Goal: Task Accomplishment & Management: Complete application form

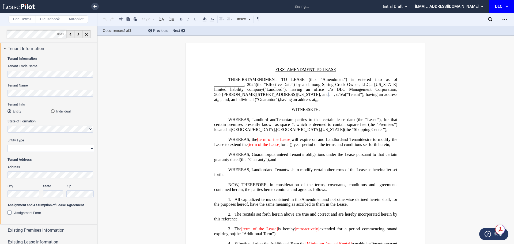
click at [9, 212] on div "Assignment Form" at bounding box center [10, 213] width 5 height 5
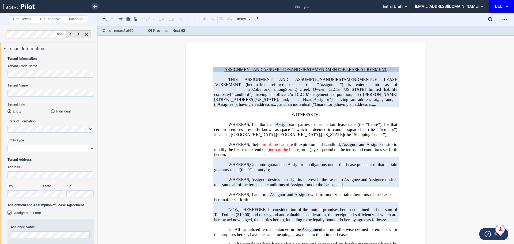
click at [5, 95] on div "Tenant Information Tenant Trade Name Tenant Name Tenant Info Entity Individual …" at bounding box center [48, 202] width 97 height 297
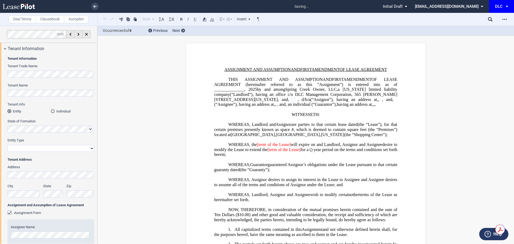
click at [41, 149] on select "Corporation Limited Liability Company General Partnership Limited Partnership O…" at bounding box center [51, 148] width 87 height 7
click at [8, 145] on select "Corporation Limited Liability Company General Partnership Limited Partnership O…" at bounding box center [51, 148] width 87 height 7
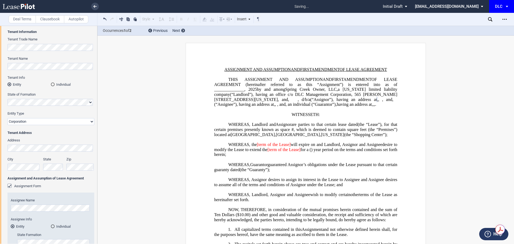
click at [1, 67] on div "Tenant Information Tenant Trade Name Tenant Name Tenant Info Entity Individual …" at bounding box center [48, 176] width 97 height 297
click at [26, 122] on select "Corporation Limited Liability Company General Partnership Limited Partnership O…" at bounding box center [51, 121] width 87 height 7
select select "limited liability company"
click at [8, 118] on select "Corporation Limited Liability Company General Partnership Limited Partnership O…" at bounding box center [51, 121] width 87 height 7
click at [0, 66] on div "Tenant Information Tenant Trade Name Tenant Name Tenant Info Entity Individual …" at bounding box center [48, 176] width 97 height 297
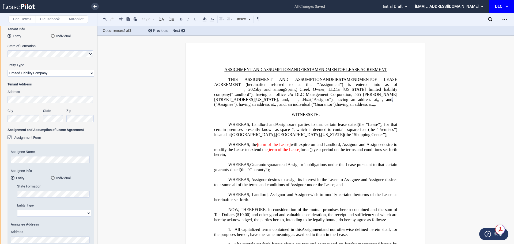
scroll to position [107, 0]
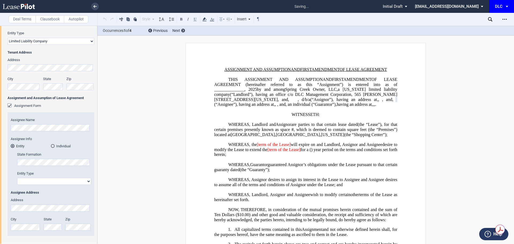
click at [38, 180] on select "Corporation Limited Liability Company General Partnership Limited Partnership O…" at bounding box center [54, 181] width 74 height 7
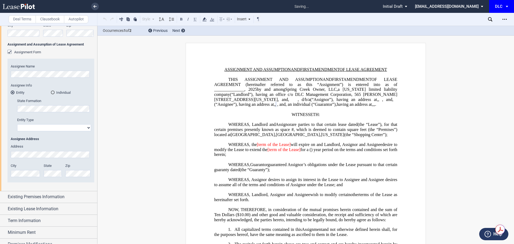
scroll to position [0, 0]
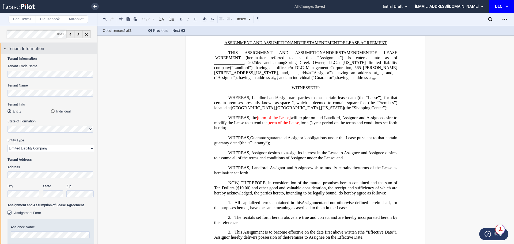
click at [47, 50] on div "Tenant Information" at bounding box center [52, 49] width 89 height 6
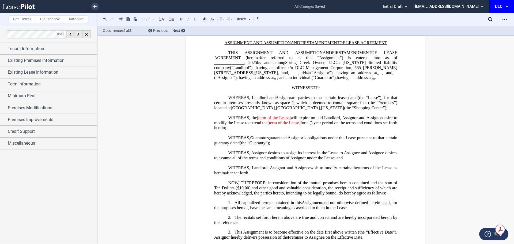
click at [284, 120] on span "[term of the Lease]" at bounding box center [274, 117] width 34 height 5
click at [275, 120] on span "[term of the Lease]" at bounding box center [274, 117] width 34 height 5
click at [267, 120] on span "[term of the Lease]" at bounding box center [274, 117] width 34 height 5
click at [40, 61] on span "Existing Premises Information" at bounding box center [36, 60] width 57 height 6
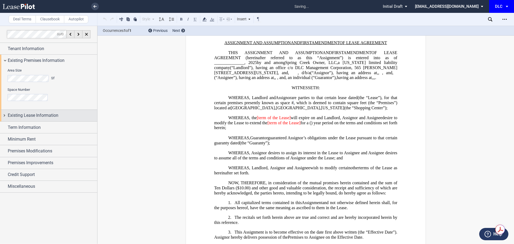
click at [36, 115] on span "Existing Lease Information" at bounding box center [33, 115] width 51 height 6
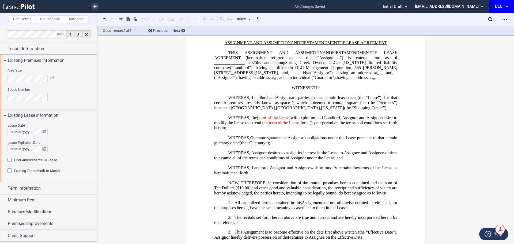
click at [26, 162] on span "Prior Amendments To Lease" at bounding box center [35, 160] width 43 height 4
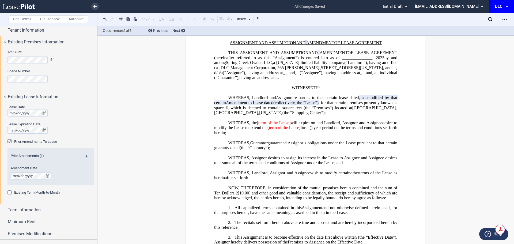
scroll to position [27, 0]
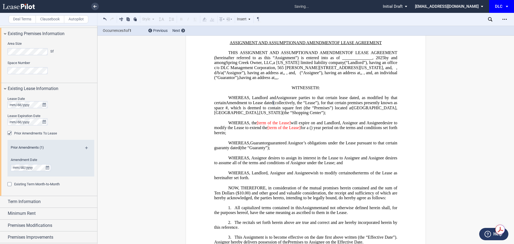
click at [85, 147] on md-icon at bounding box center [88, 150] width 7 height 6
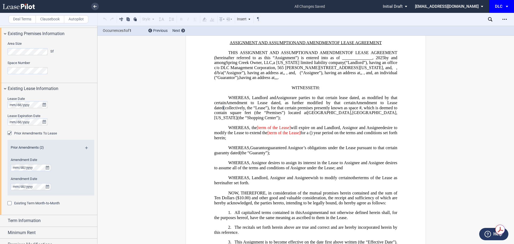
click at [252, 110] on span "Amendment to Lease dated" at bounding box center [306, 105] width 184 height 10
click at [280, 105] on span ", as further modified by that certain" at bounding box center [317, 102] width 75 height 5
click at [269, 110] on span "Amendment to Lease dated" at bounding box center [244, 107] width 49 height 5
click at [269, 110] on span "Amendment of Lease dated" at bounding box center [244, 107] width 49 height 5
click at [235, 105] on span ", as modified by that certain" at bounding box center [306, 100] width 184 height 10
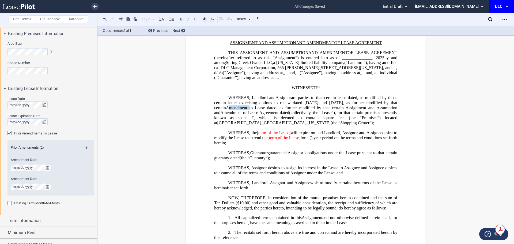
drag, startPoint x: 300, startPoint y: 123, endPoint x: 279, endPoint y: 123, distance: 20.9
click at [277, 110] on span "Amendment to Lease dated" at bounding box center [251, 107] width 51 height 5
click at [277, 100] on span "Assignor" at bounding box center [284, 97] width 16 height 5
drag, startPoint x: 291, startPoint y: 153, endPoint x: 258, endPoint y: 154, distance: 33.5
click at [258, 135] on span "[term of the Lease]" at bounding box center [274, 132] width 34 height 5
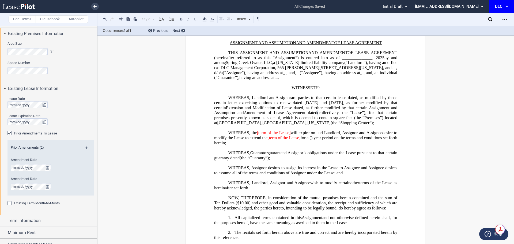
click at [291, 135] on span "[term of the Lease]" at bounding box center [274, 132] width 34 height 5
click at [258, 135] on span "[term of the Lease" at bounding box center [273, 132] width 33 height 5
click at [301, 140] on span "[term of the Lease]" at bounding box center [284, 138] width 33 height 5
click at [300, 140] on span "term of the Lease]" at bounding box center [284, 138] width 32 height 5
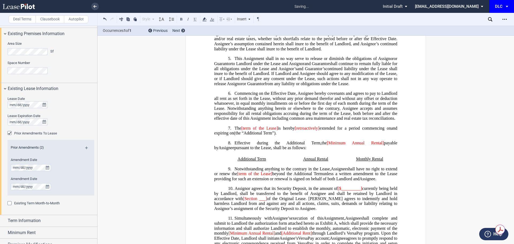
scroll to position [268, 0]
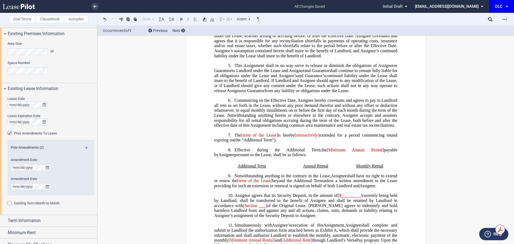
click at [278, 137] on span "is hereby" at bounding box center [286, 135] width 17 height 5
click at [242, 137] on span "[term of the Lease" at bounding box center [259, 135] width 36 height 5
click at [272, 183] on span "beyond the Additional Term" at bounding box center [297, 180] width 51 height 5
click at [238, 183] on span "[term of the Lease" at bounding box center [255, 180] width 34 height 5
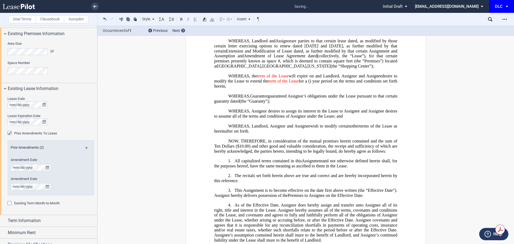
scroll to position [80, 0]
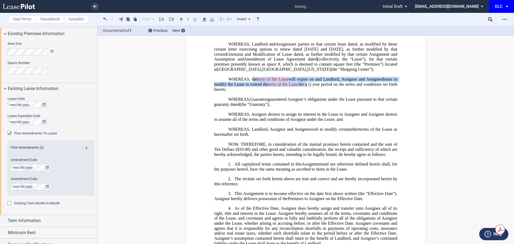
click at [346, 92] on p "WHEREAS, the term of the Lease will expire on ﻿ ﻿ and Landlord and Tenant , Ass…" at bounding box center [305, 84] width 183 height 15
click at [213, 18] on icon at bounding box center [212, 19] width 6 height 6
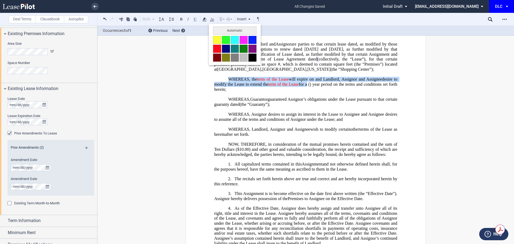
click at [252, 58] on button at bounding box center [253, 58] width 8 height 8
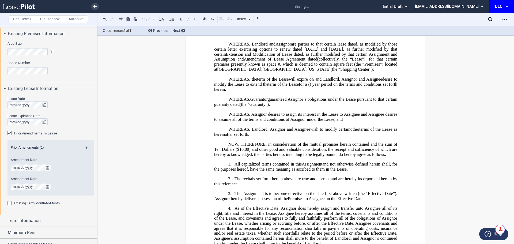
click at [288, 137] on p "WHEREAS, Landlord and Tenant , Assignor and Assignee wish to modify certain oth…" at bounding box center [305, 132] width 183 height 10
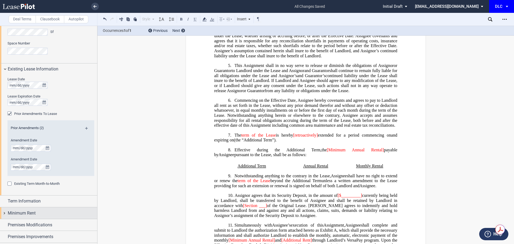
scroll to position [69, 0]
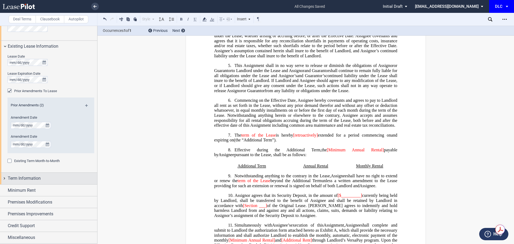
click at [31, 178] on span "Term Information" at bounding box center [24, 178] width 33 height 6
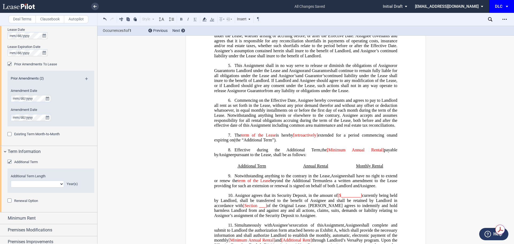
click at [10, 163] on div "Additional Term" at bounding box center [10, 162] width 5 height 5
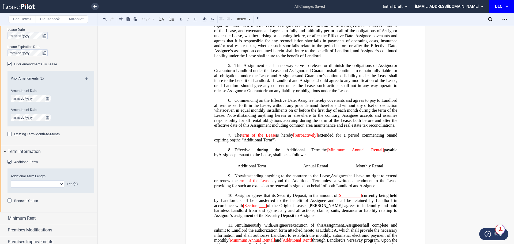
scroll to position [268, 0]
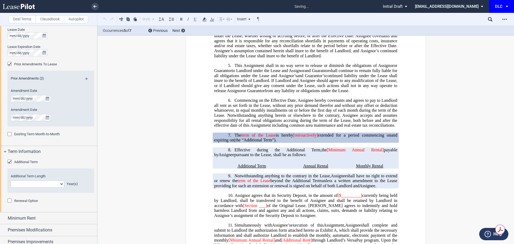
click at [10, 163] on div "Additional Term" at bounding box center [10, 162] width 5 height 5
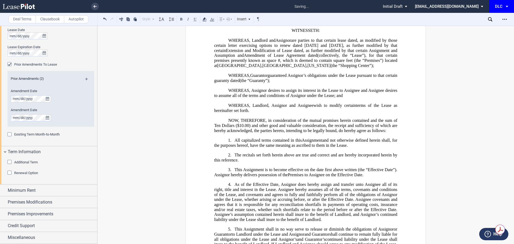
scroll to position [82, 0]
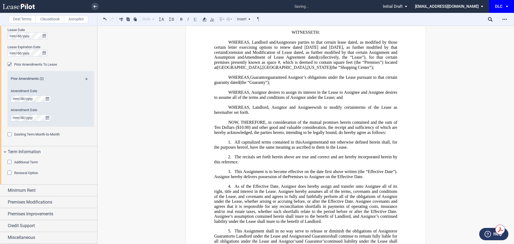
click at [285, 100] on span "WHEREAS, Assignor desires to assign its interest in the Lease to Assignee and A…" at bounding box center [306, 95] width 184 height 10
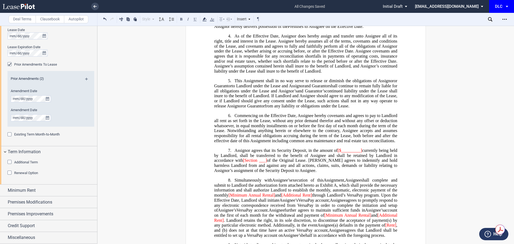
scroll to position [297, 0]
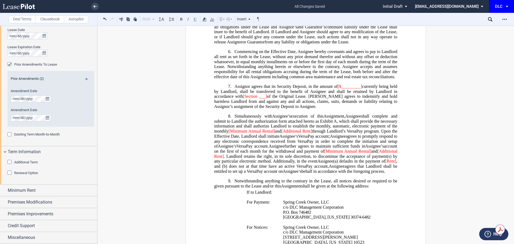
click at [317, 109] on span "of the Original Lease. [PERSON_NAME] agrees to indemnify and hold harmless Land…" at bounding box center [306, 101] width 184 height 15
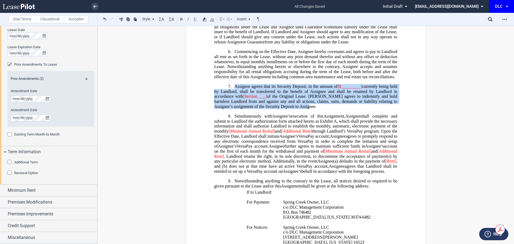
drag, startPoint x: 301, startPoint y: 119, endPoint x: 233, endPoint y: 103, distance: 69.5
click at [233, 103] on h1 "7. Assignor agrees that its Security Deposit, in the amount of [$_________] cur…" at bounding box center [305, 96] width 183 height 25
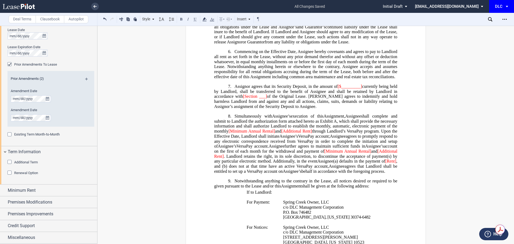
click at [300, 109] on h1 "7. Assignor agrees that its Security Deposit, in the amount of [$_________] cur…" at bounding box center [305, 96] width 183 height 25
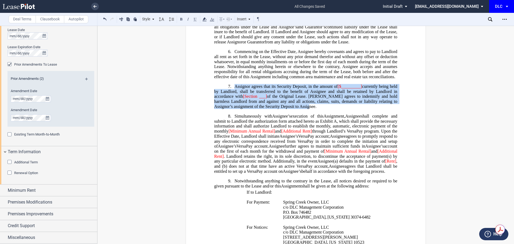
drag, startPoint x: 298, startPoint y: 121, endPoint x: 234, endPoint y: 103, distance: 67.1
click at [234, 103] on h1 "7. Assignor agrees that its Security Deposit, in the amount of [$_________] cur…" at bounding box center [305, 96] width 183 height 25
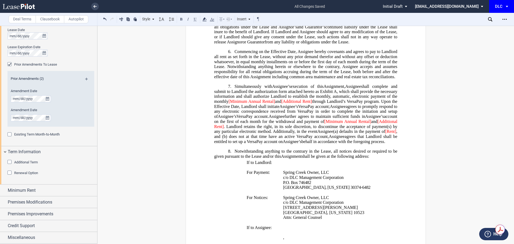
drag, startPoint x: 262, startPoint y: 117, endPoint x: 249, endPoint y: 117, distance: 12.3
click at [249, 104] on span "[Minimum Annual Rental]" at bounding box center [252, 101] width 47 height 5
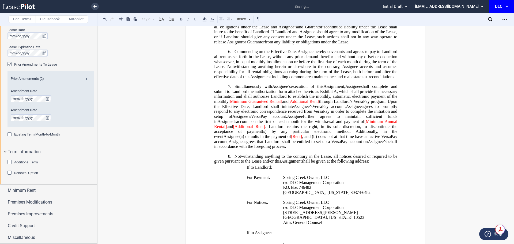
click at [298, 104] on span "[Additional Rent]" at bounding box center [303, 101] width 31 height 5
click at [325, 109] on span "through Landlord’s VersaPay program. Upon the Effective Date, Landlord shall in…" at bounding box center [306, 104] width 184 height 10
click at [312, 104] on span "dditional Rent" at bounding box center [305, 101] width 25 height 5
click at [282, 109] on span "shall complete and submit to Landlord the authorization form attached hereto as…" at bounding box center [306, 96] width 184 height 25
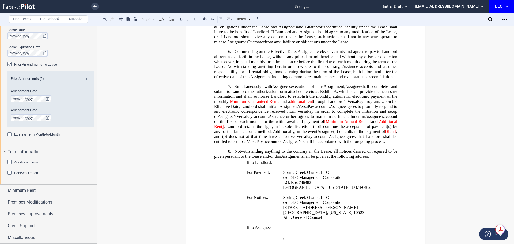
click at [231, 104] on span "[Minimum Guaranteed Rental" at bounding box center [255, 101] width 52 height 5
click at [343, 124] on span "[Minimum Annual Rental]" at bounding box center [347, 121] width 47 height 5
drag, startPoint x: 373, startPoint y: 136, endPoint x: 362, endPoint y: 137, distance: 11.6
click at [362, 124] on span "Minimum Annual Rental]" at bounding box center [349, 121] width 46 height 5
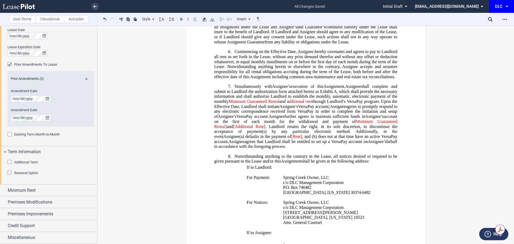
click at [233, 129] on span "and" at bounding box center [230, 126] width 6 height 5
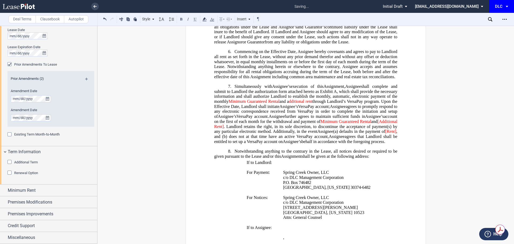
click at [245, 134] on span ". Landlord retains the right, in its sole discretion, to discontinue the accept…" at bounding box center [306, 129] width 184 height 10
click at [238, 129] on span "[Additional Rent" at bounding box center [306, 124] width 184 height 10
click at [217, 129] on span "[Additional rent" at bounding box center [306, 124] width 184 height 10
click at [237, 119] on span "Assignee’s" at bounding box center [227, 116] width 19 height 5
click at [378, 134] on span "[Rent]" at bounding box center [383, 131] width 11 height 5
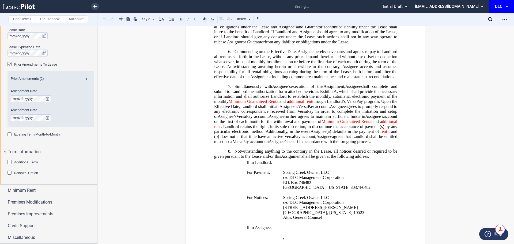
click at [382, 134] on span "ent]" at bounding box center [385, 131] width 7 height 5
click at [280, 124] on span "account on the first of each month for the withdrawal and payment of" at bounding box center [306, 119] width 184 height 10
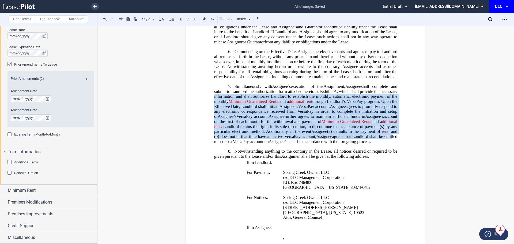
drag, startPoint x: 253, startPoint y: 157, endPoint x: 210, endPoint y: 114, distance: 61.2
drag, startPoint x: 215, startPoint y: 17, endPoint x: 217, endPoint y: 19, distance: 3.1
click at [215, 17] on icon at bounding box center [212, 19] width 6 height 6
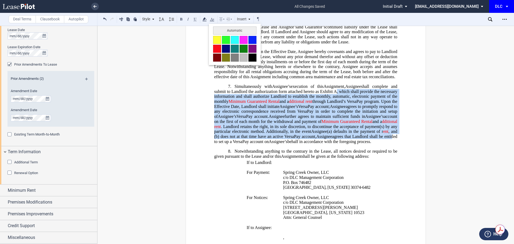
click at [252, 56] on button at bounding box center [253, 58] width 8 height 8
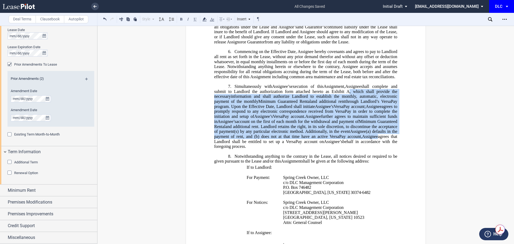
click at [279, 75] on span "Commencing on the Effective Date, Assignee hereby covenants and agrees to pay t…" at bounding box center [306, 64] width 184 height 30
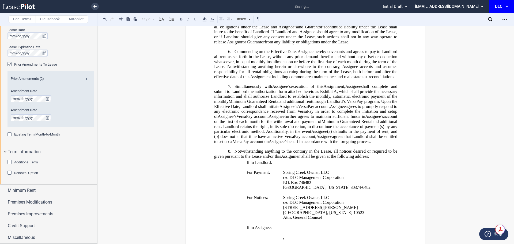
click at [293, 79] on span "Commencing on the Effective Date, Assignee hereby covenants and agrees to pay t…" at bounding box center [306, 64] width 184 height 30
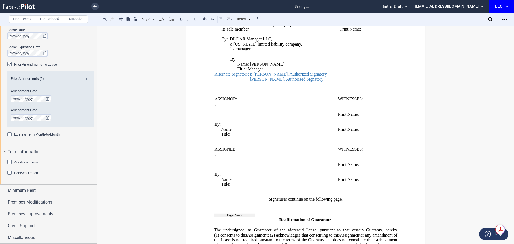
scroll to position [993, 0]
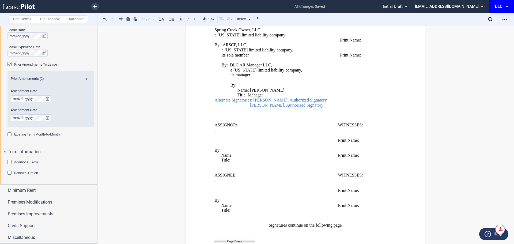
drag, startPoint x: 318, startPoint y: 123, endPoint x: 213, endPoint y: 121, distance: 105.0
click at [215, 108] on span "By: ARSCP, LLC, a [US_STATE] limited liability company, its sole member By: DLC…" at bounding box center [278, 75] width 126 height 65
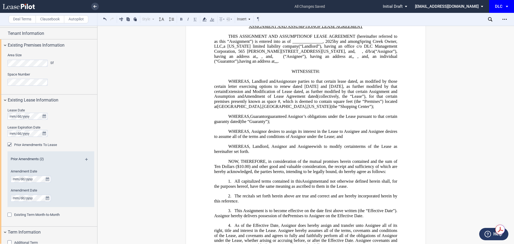
scroll to position [0, 0]
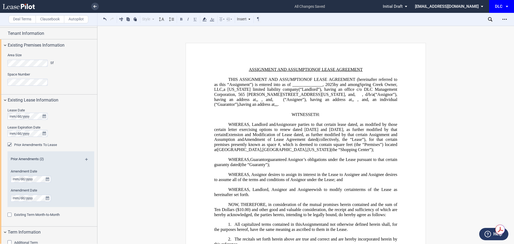
click at [303, 137] on span "Extension and Modification of Lease dated" at bounding box center [264, 134] width 77 height 5
